Goal: Information Seeking & Learning: Learn about a topic

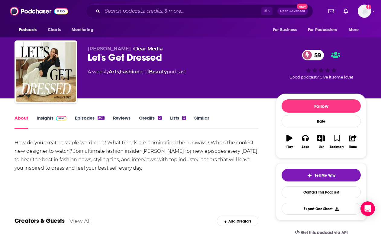
click at [90, 116] on link "Episodes 301" at bounding box center [90, 122] width 30 height 14
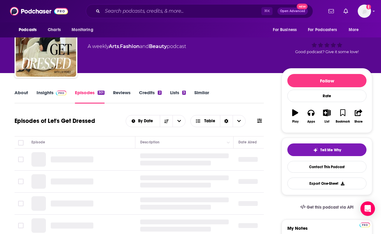
scroll to position [31, 0]
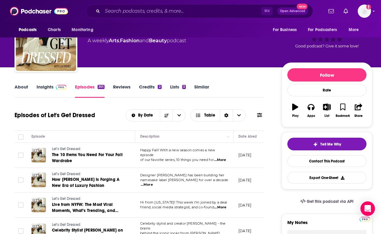
click at [28, 86] on link "About" at bounding box center [22, 91] width 14 height 14
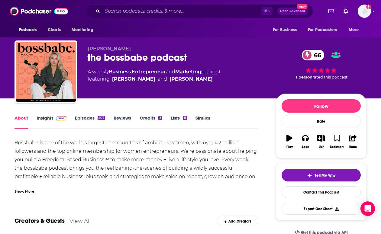
click at [90, 116] on link "Episodes 507" at bounding box center [90, 122] width 30 height 14
